Goal: Use online tool/utility: Utilize a website feature to perform a specific function

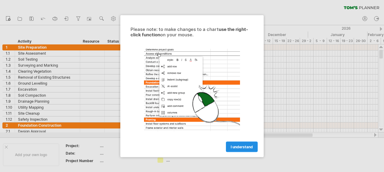
click at [244, 148] on span "I understand" at bounding box center [242, 146] width 22 height 5
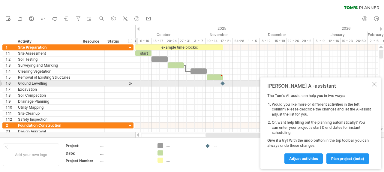
click at [375, 85] on div at bounding box center [374, 84] width 5 height 5
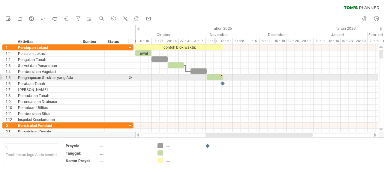
type textarea "**********"
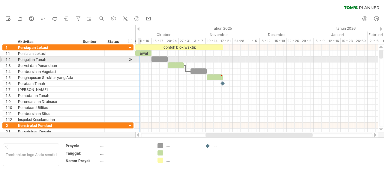
click at [131, 60] on div at bounding box center [131, 59] width 6 height 6
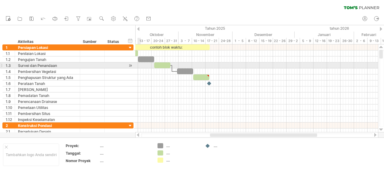
click at [130, 66] on div at bounding box center [131, 65] width 6 height 6
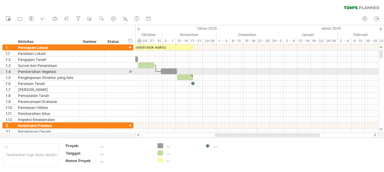
click at [130, 71] on div at bounding box center [131, 71] width 6 height 6
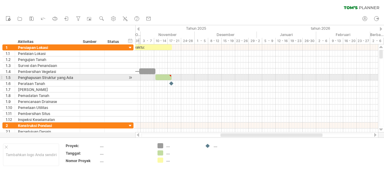
click at [130, 77] on div at bounding box center [131, 77] width 6 height 6
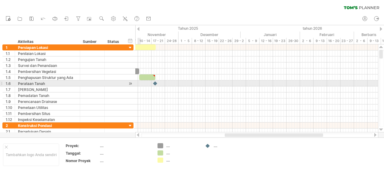
click at [131, 84] on div at bounding box center [131, 83] width 6 height 6
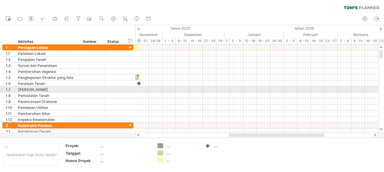
click at [130, 89] on div "**********" at bounding box center [67, 89] width 131 height 6
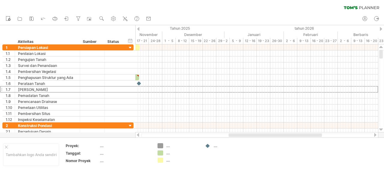
click at [373, 8] on icon at bounding box center [370, 7] width 20 height 3
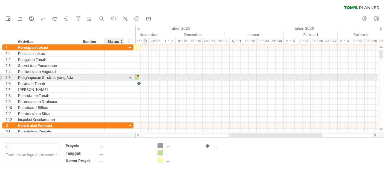
click at [130, 76] on div at bounding box center [131, 77] width 6 height 6
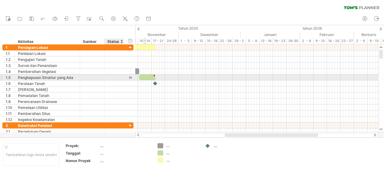
click at [130, 76] on div at bounding box center [131, 77] width 6 height 6
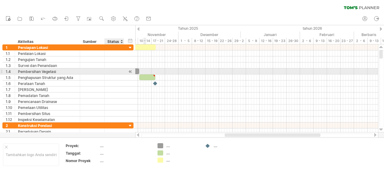
click at [130, 71] on div at bounding box center [131, 71] width 6 height 6
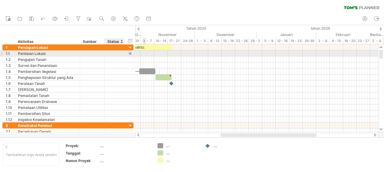
click at [129, 53] on div at bounding box center [131, 53] width 6 height 6
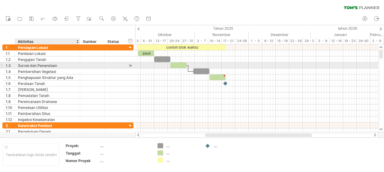
drag, startPoint x: 6, startPoint y: 41, endPoint x: 33, endPoint y: 66, distance: 37.0
click at [33, 66] on div "Mencoba mengakses [DOMAIN_NAME] Terhubung lagi... 0% filter [GEOGRAPHIC_DATA] b…" at bounding box center [192, 86] width 384 height 172
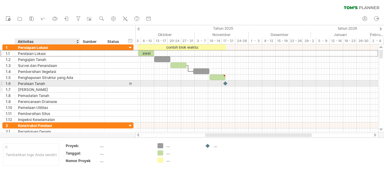
drag, startPoint x: 5, startPoint y: 53, endPoint x: 43, endPoint y: 86, distance: 50.0
click at [43, 86] on div "**********" at bounding box center [67, 83] width 131 height 78
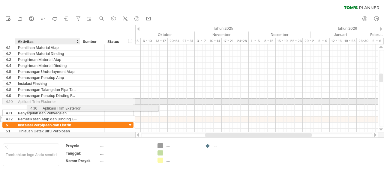
drag, startPoint x: 3, startPoint y: 100, endPoint x: 43, endPoint y: 111, distance: 41.3
